Goal: Task Accomplishment & Management: Manage account settings

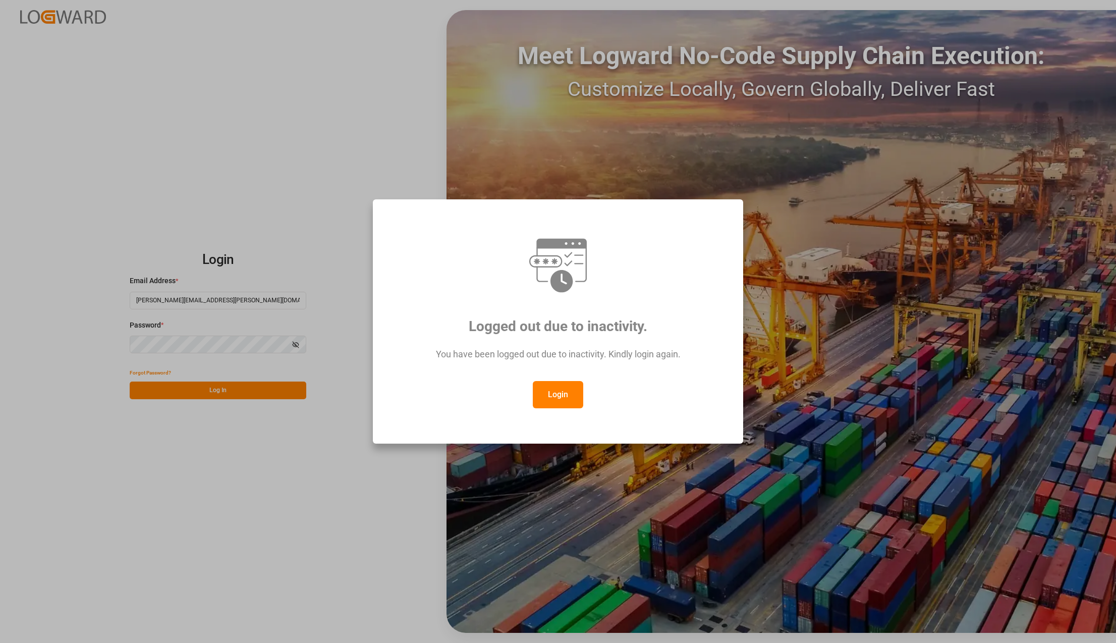
drag, startPoint x: 561, startPoint y: 208, endPoint x: 584, endPoint y: 285, distance: 80.1
click at [561, 208] on div "Logged out due to inactivity. You have been logged out due to inactivity. Kindl…" at bounding box center [557, 321] width 353 height 227
click at [553, 400] on button "Login" at bounding box center [558, 394] width 50 height 27
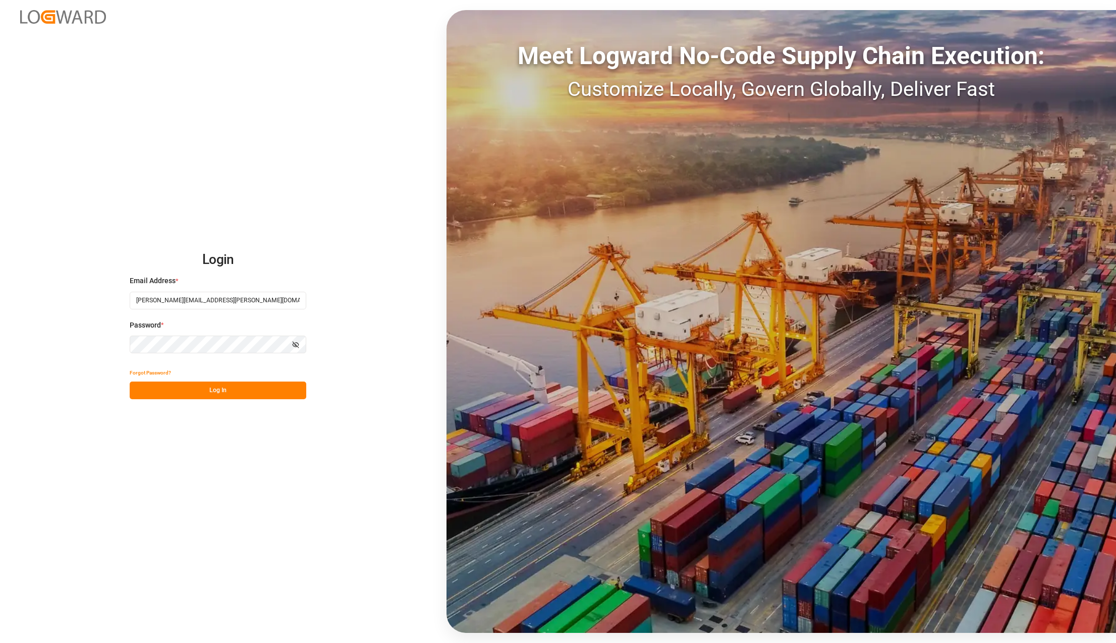
click at [176, 386] on button "Log In" at bounding box center [218, 390] width 177 height 18
click at [155, 386] on button "Log In" at bounding box center [218, 390] width 177 height 18
